Goal: Task Accomplishment & Management: Use online tool/utility

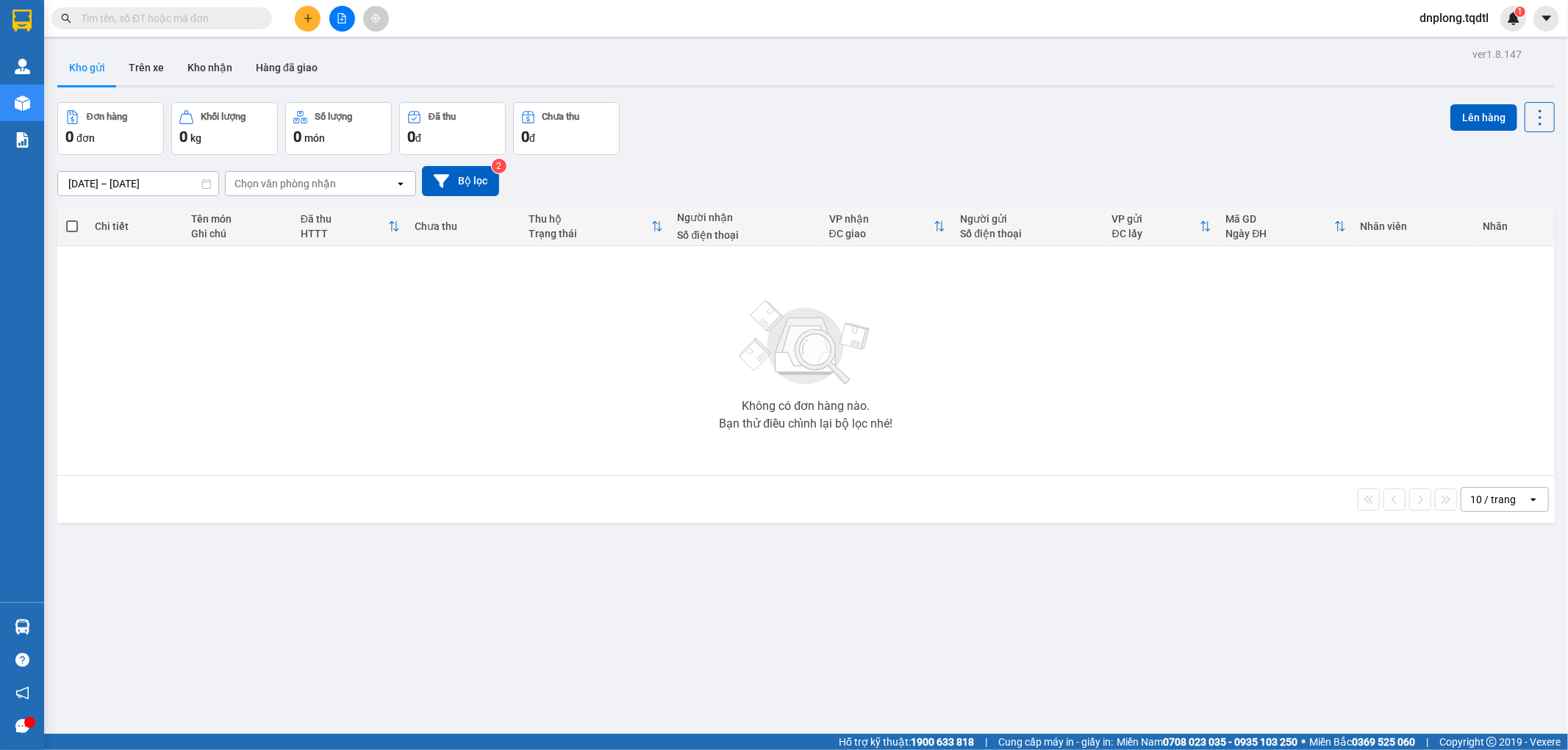
click at [353, 19] on button at bounding box center [342, 19] width 26 height 26
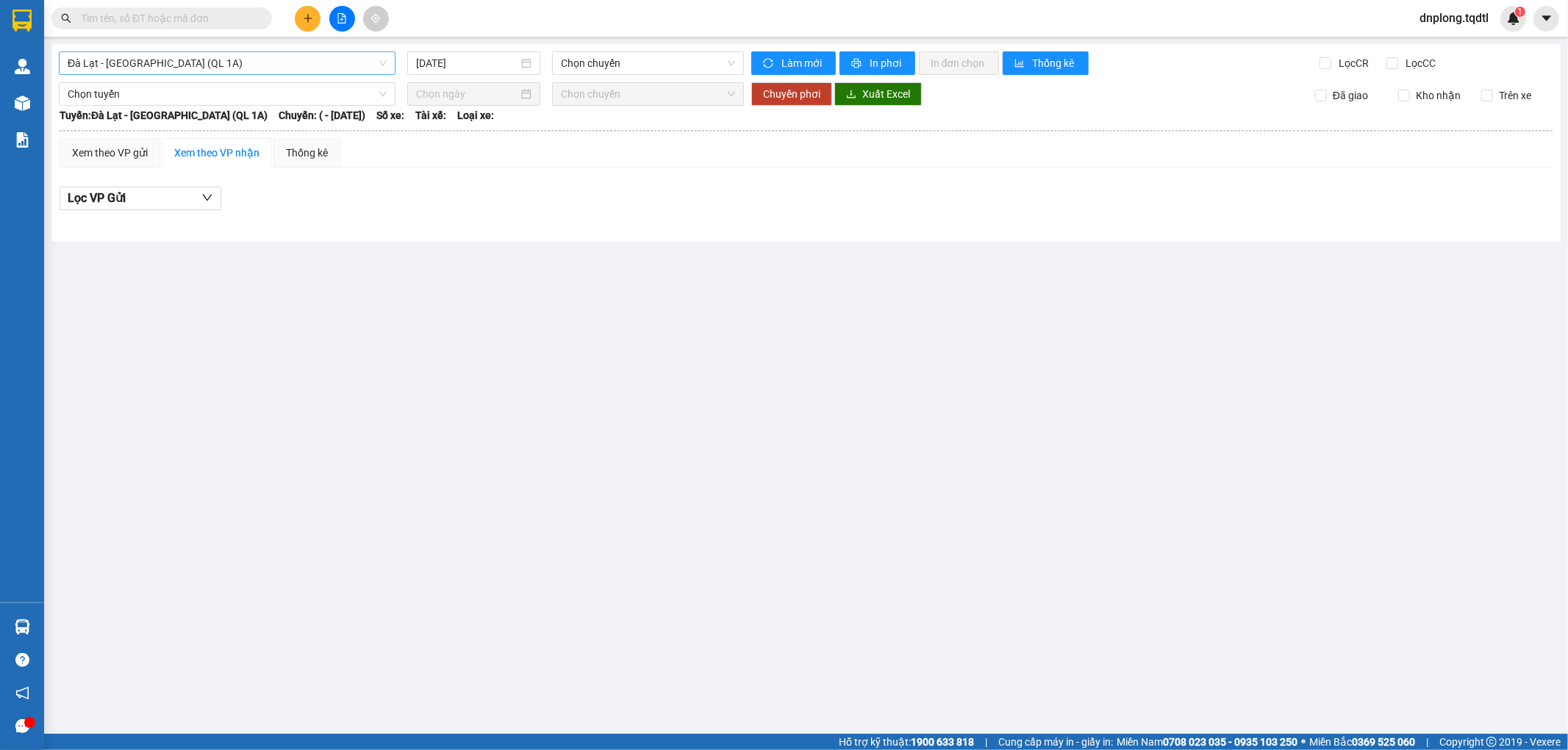
click at [355, 64] on span "Đà Lạt - Sài Gòn (QL 1A)" at bounding box center [227, 62] width 319 height 22
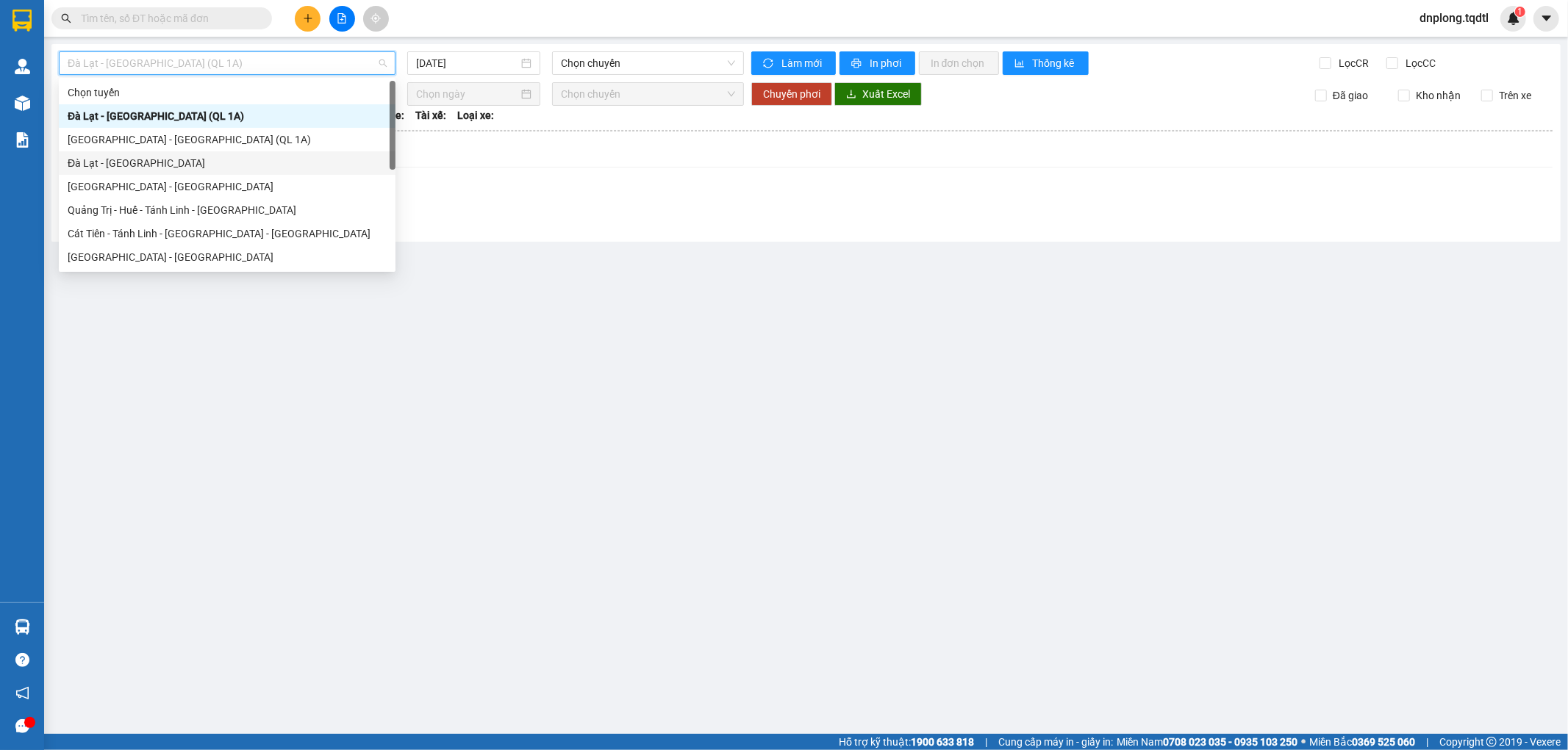
click at [254, 173] on div "Đà Lạt - Sài Gòn" at bounding box center [227, 163] width 337 height 23
type input "15/10/2025"
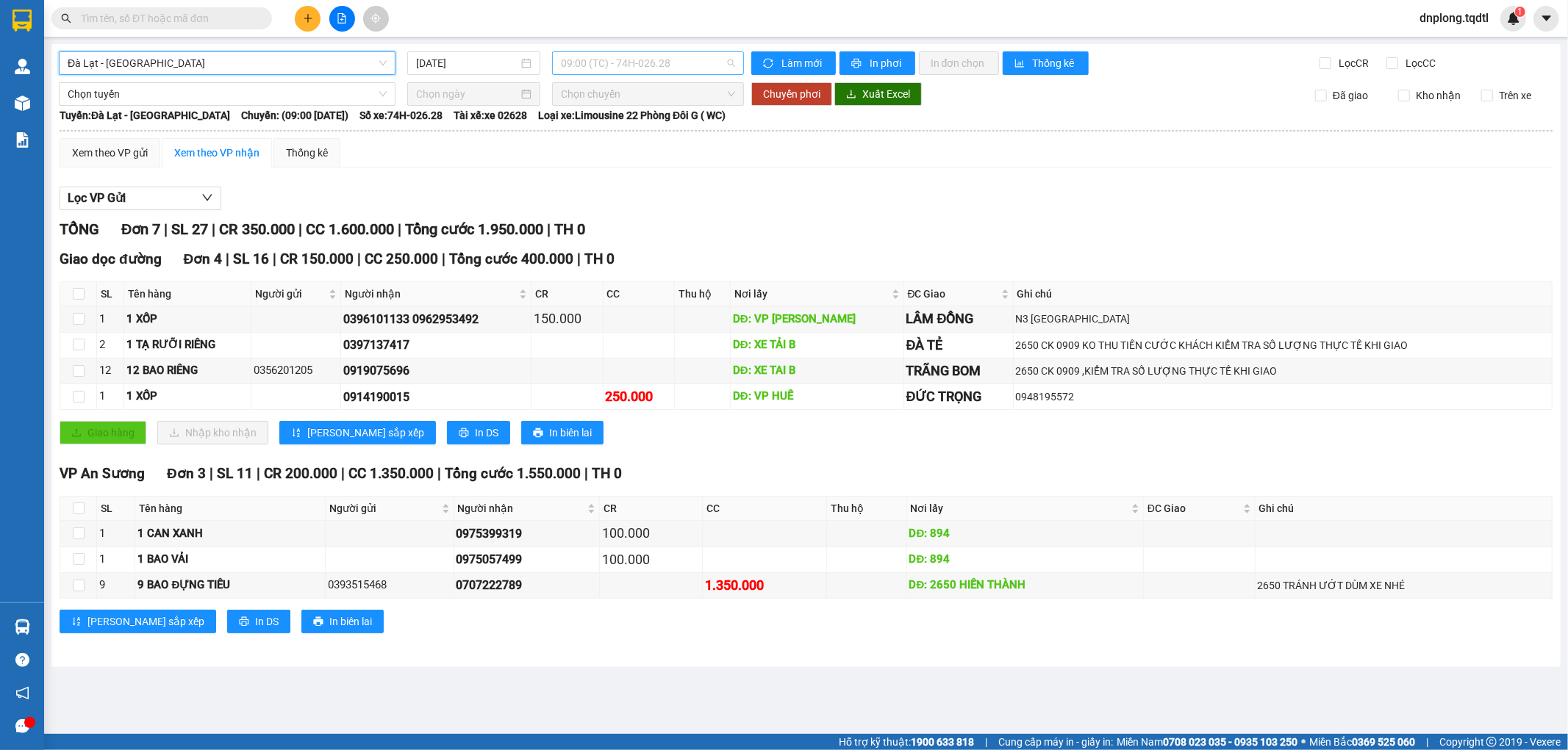
click at [650, 64] on span "09:00 (TC) - 74H-026.28" at bounding box center [648, 62] width 173 height 22
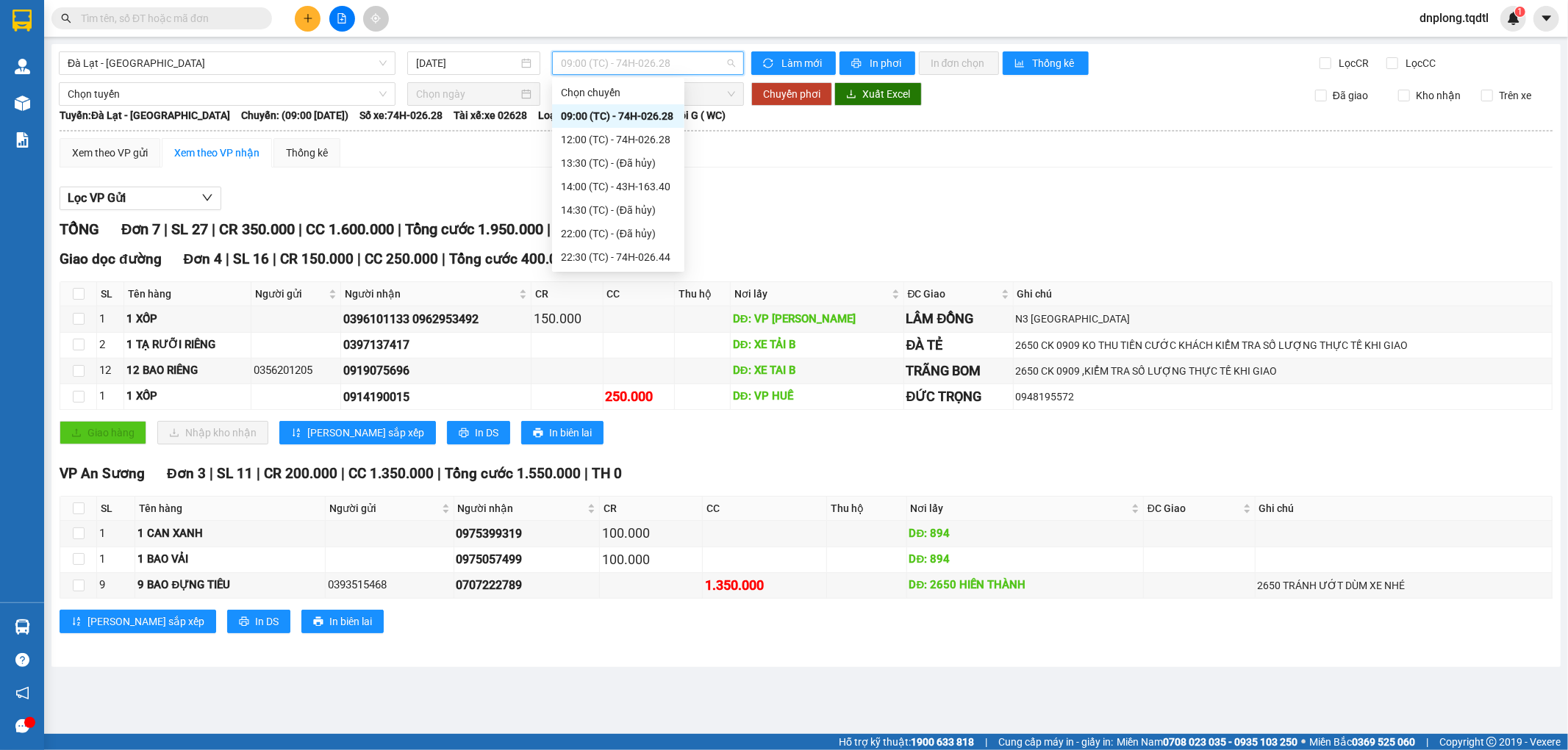
click at [650, 64] on span "09:00 (TC) - 74H-026.28" at bounding box center [648, 62] width 173 height 22
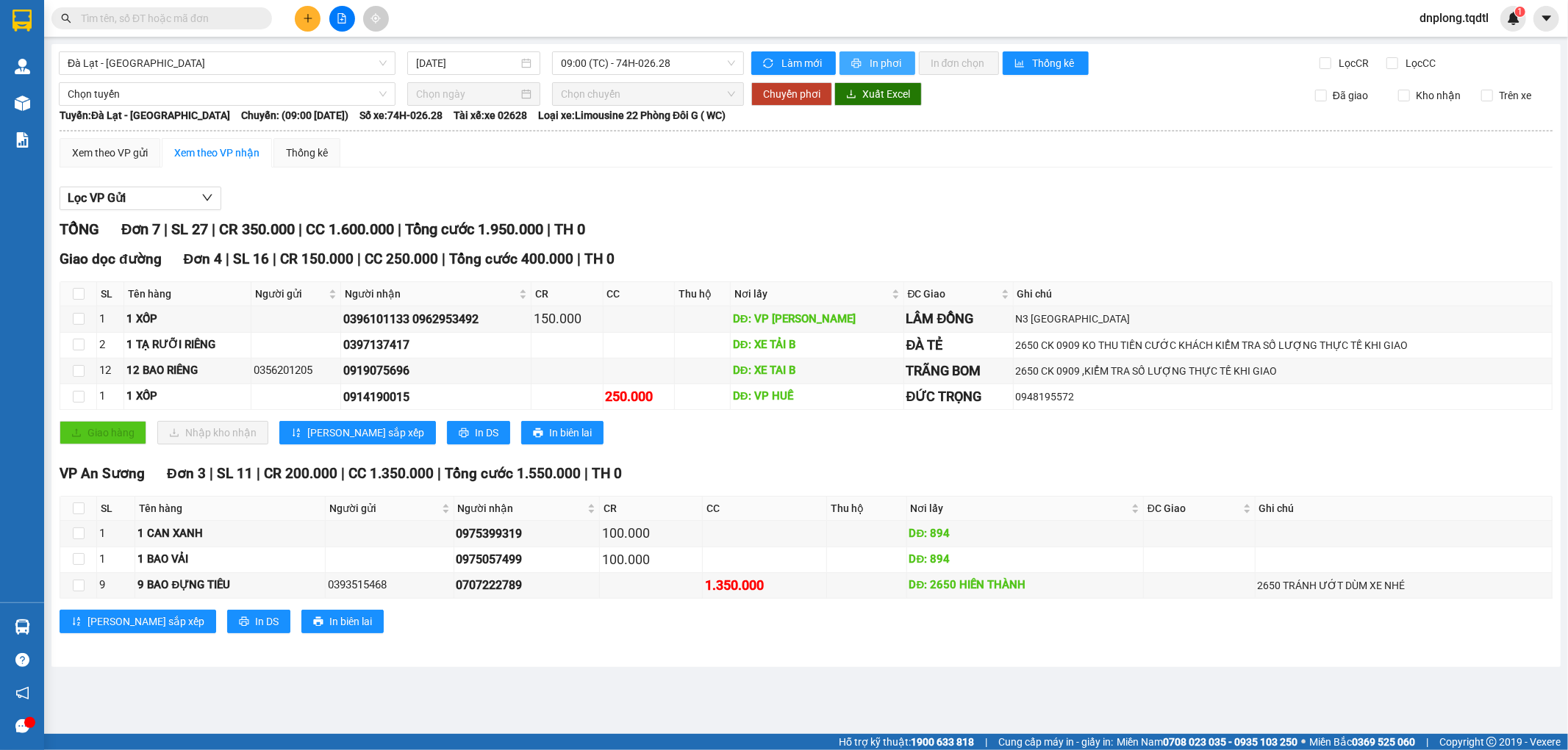
click at [892, 60] on span "In phơi" at bounding box center [886, 63] width 34 height 16
